Goal: Task Accomplishment & Management: Manage account settings

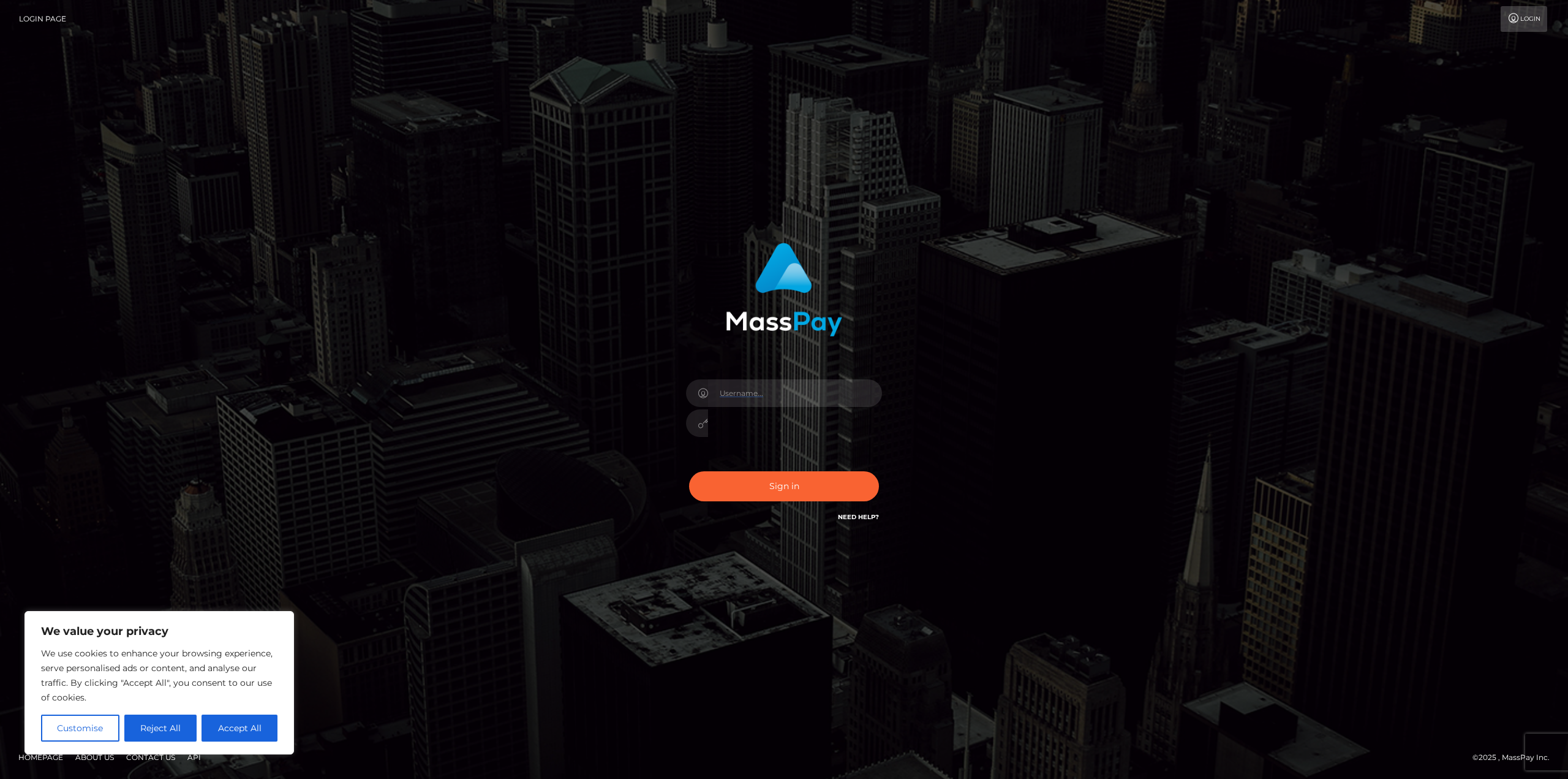
type input "gmjobin"
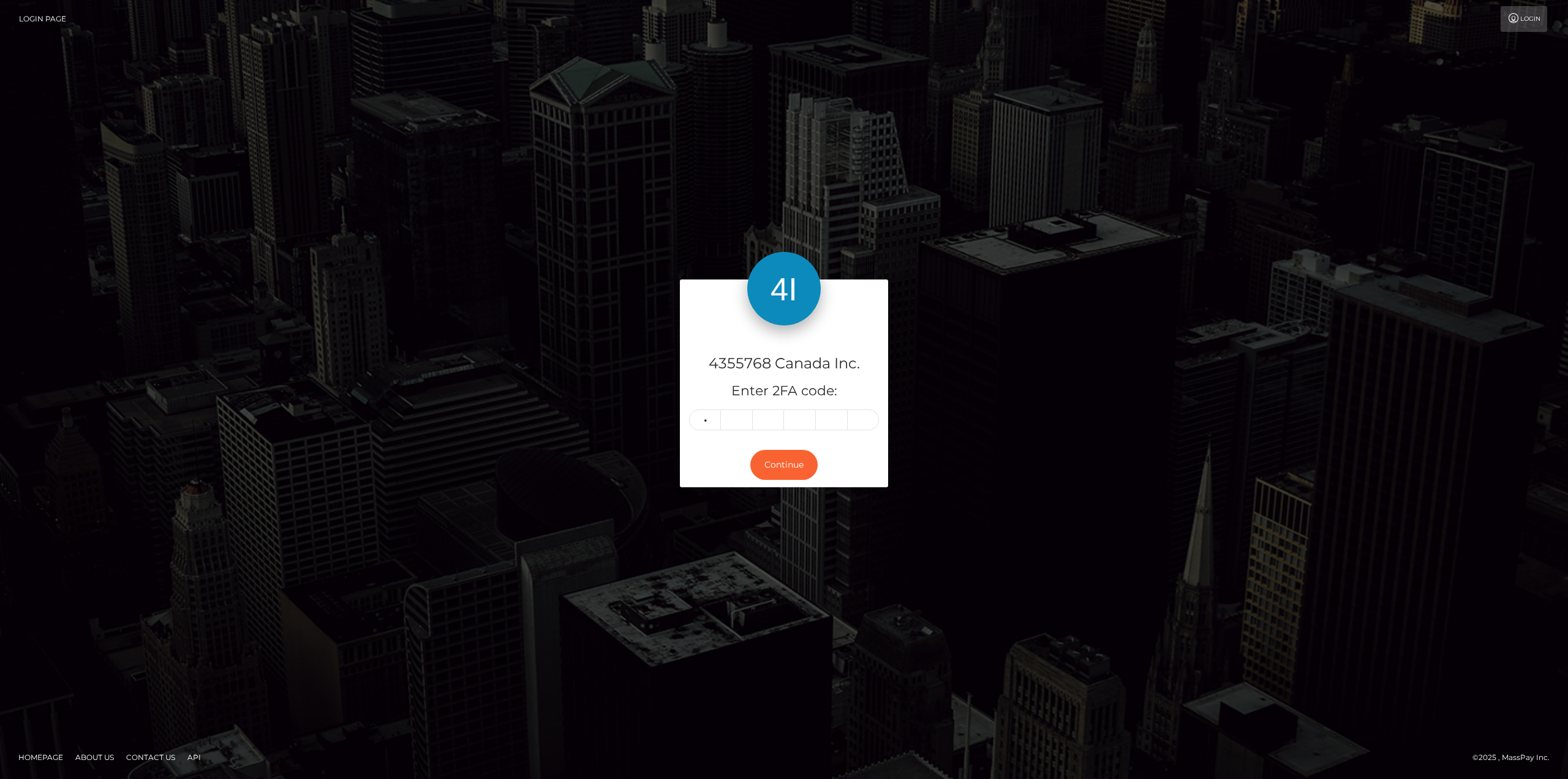
type input "0"
type input "8"
type input "0"
type input "5"
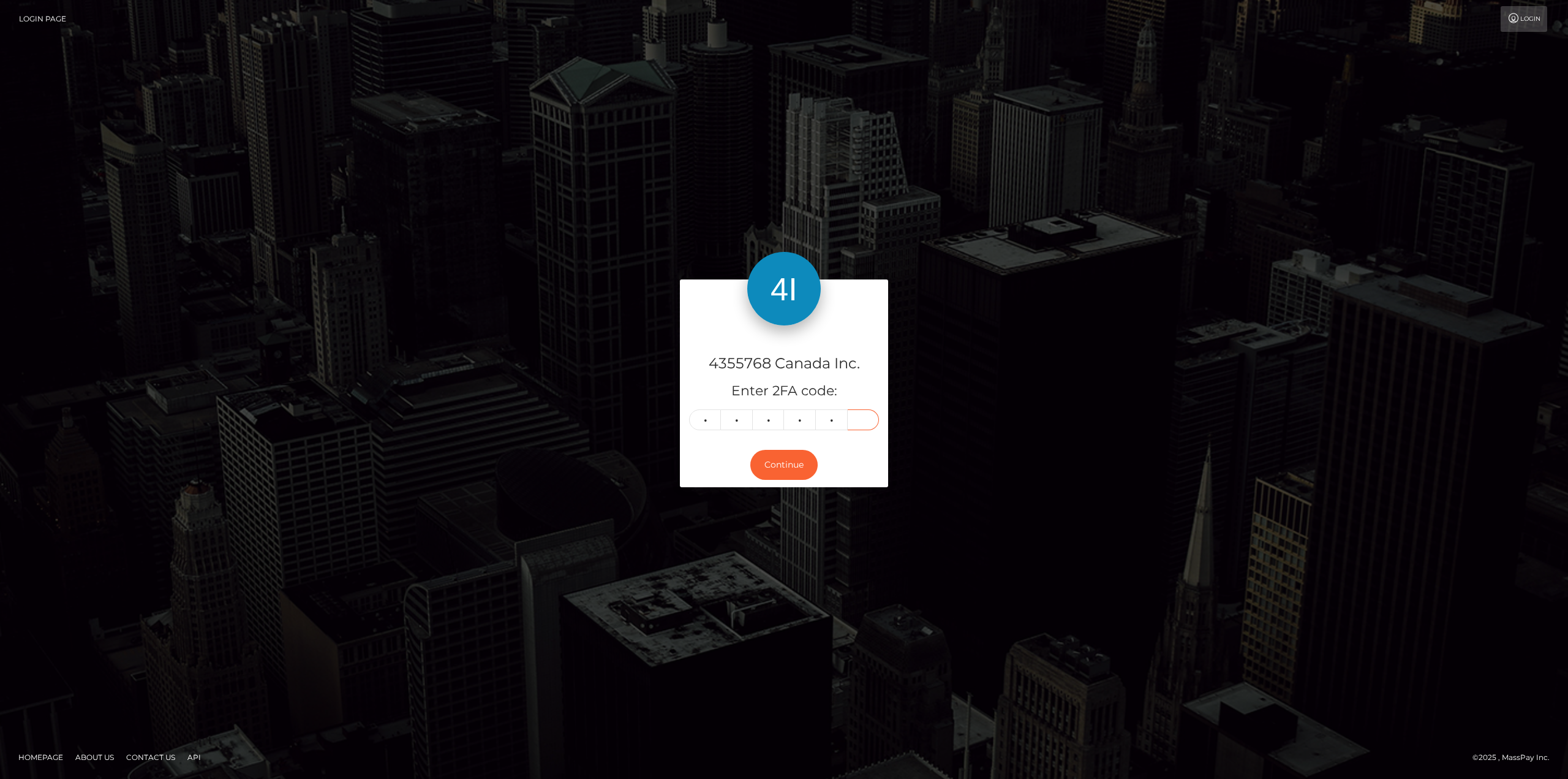
type input "3"
